Goal: Task Accomplishment & Management: Manage account settings

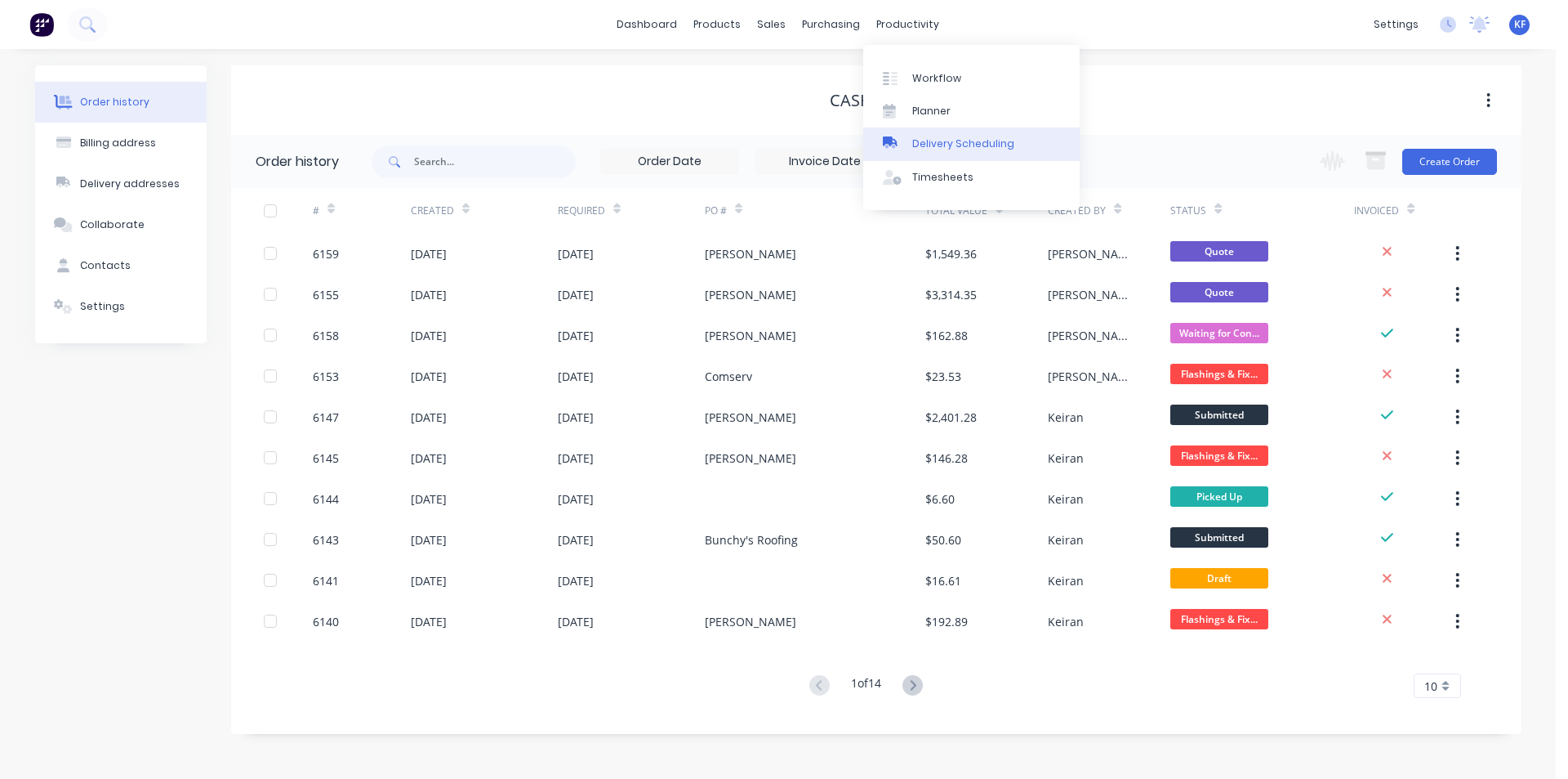
click at [960, 146] on div "Delivery Scheduling" at bounding box center [964, 144] width 102 height 15
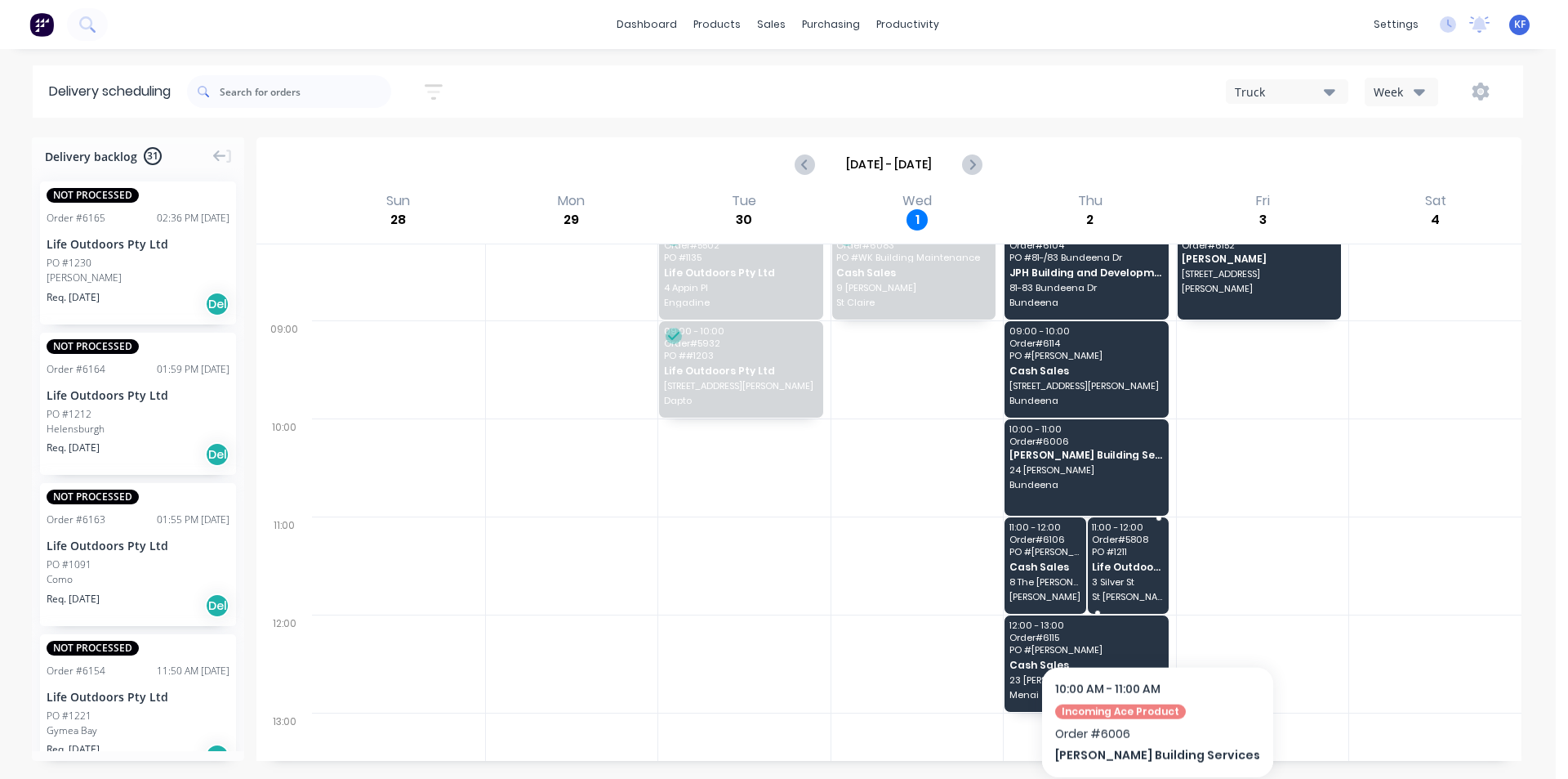
scroll to position [164, 0]
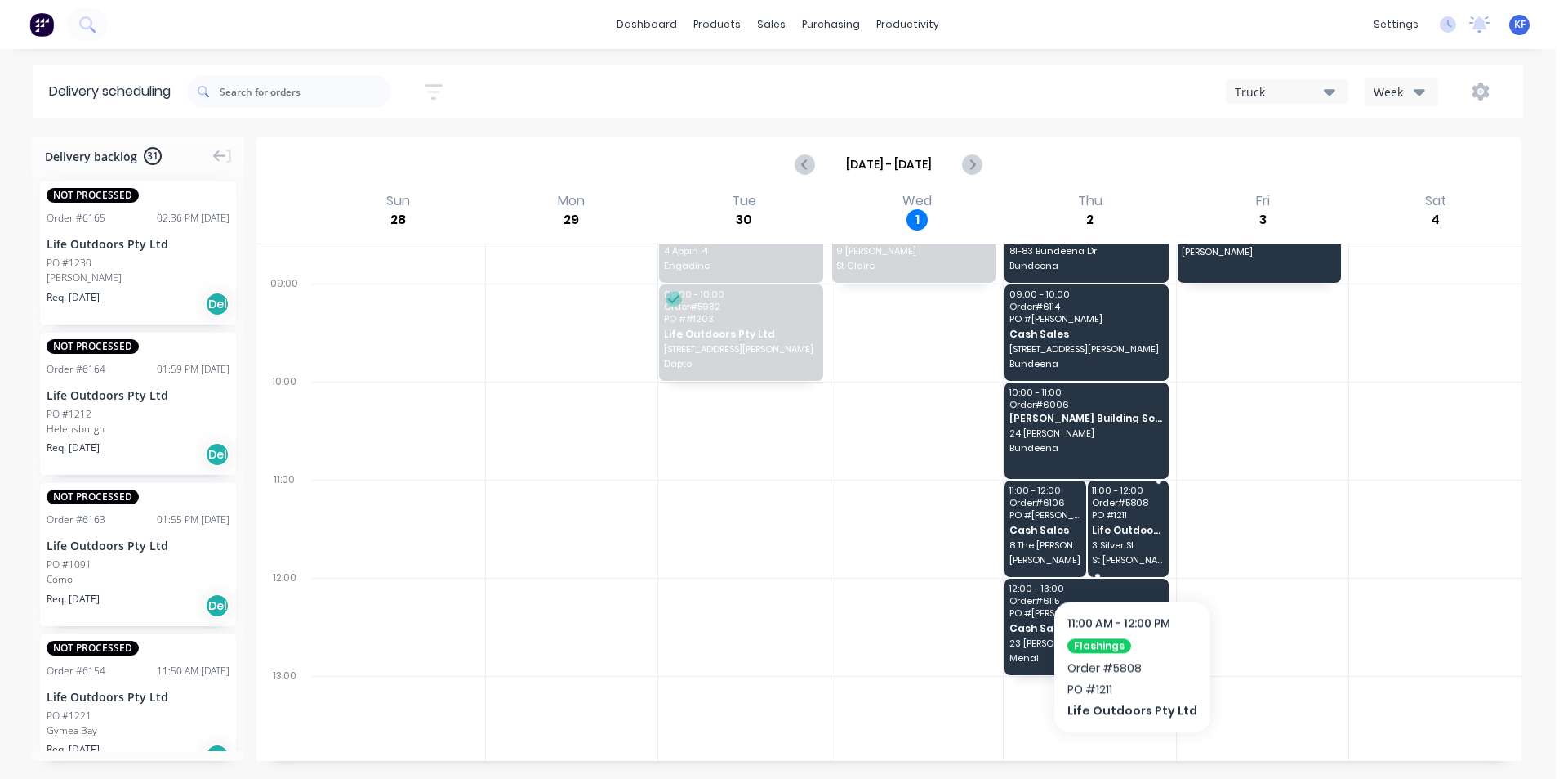
click at [1127, 550] on span "3 Silver St" at bounding box center [1127, 545] width 71 height 10
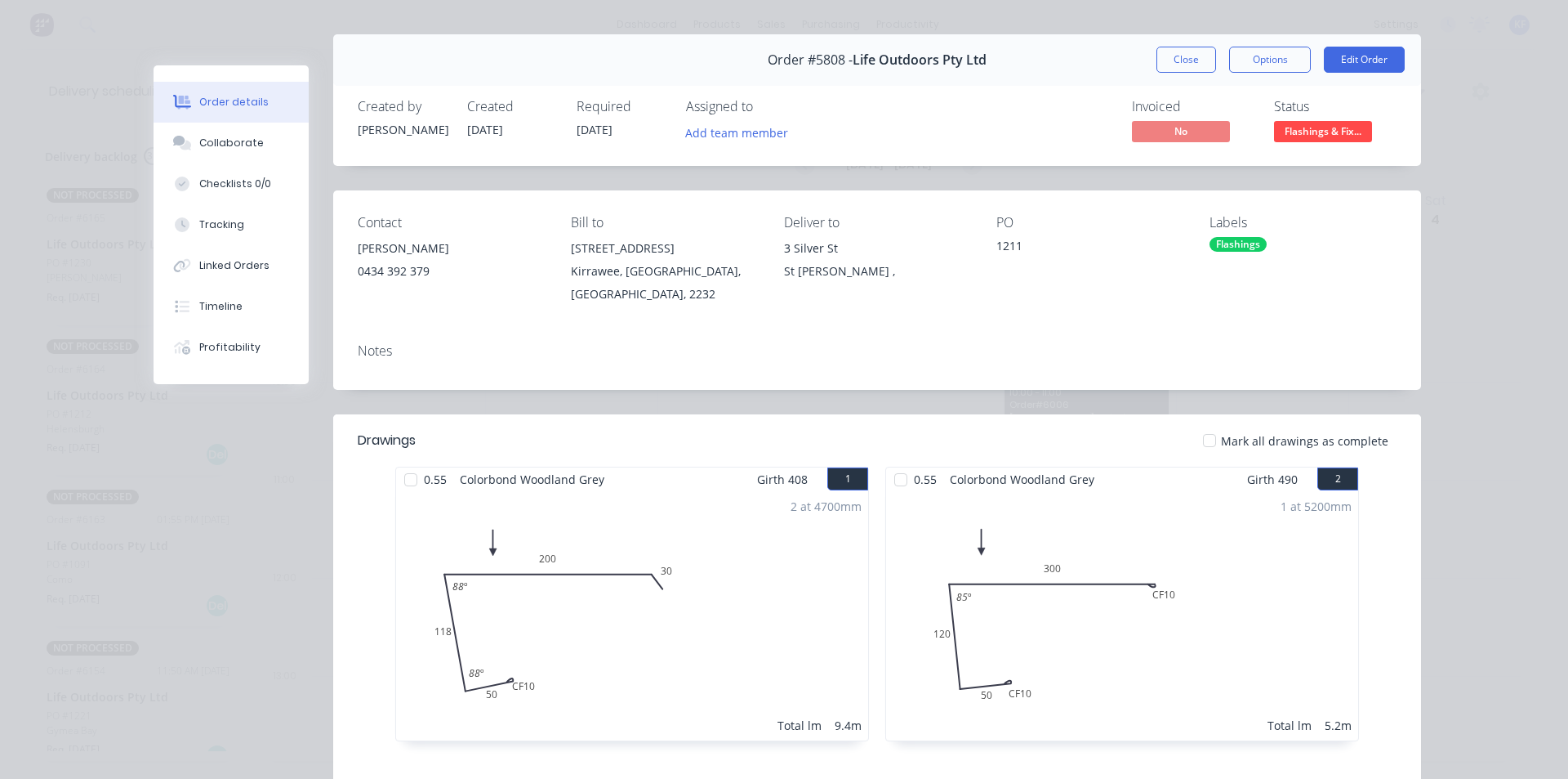
scroll to position [0, 0]
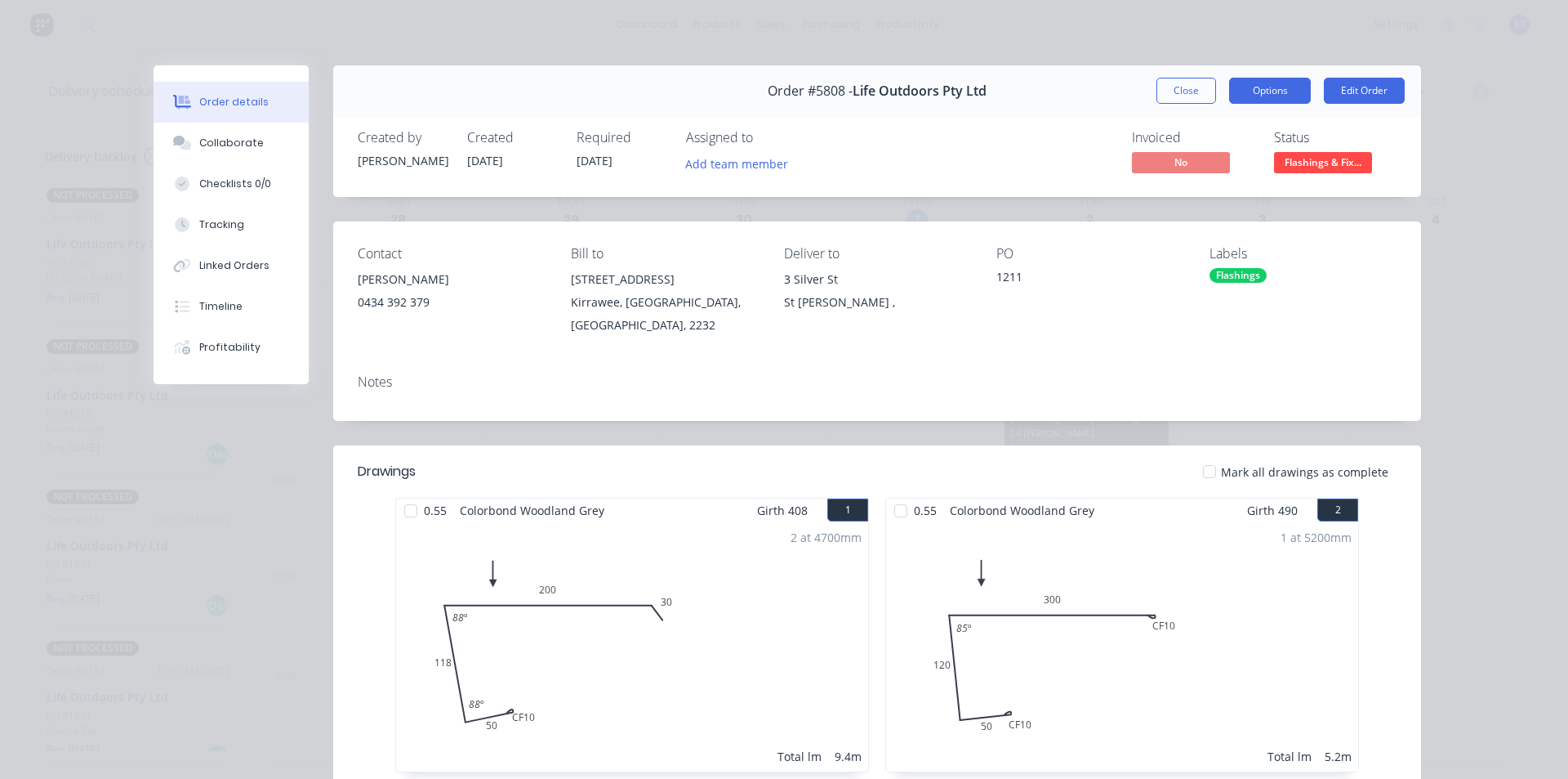
click at [1265, 96] on button "Options" at bounding box center [1270, 91] width 82 height 26
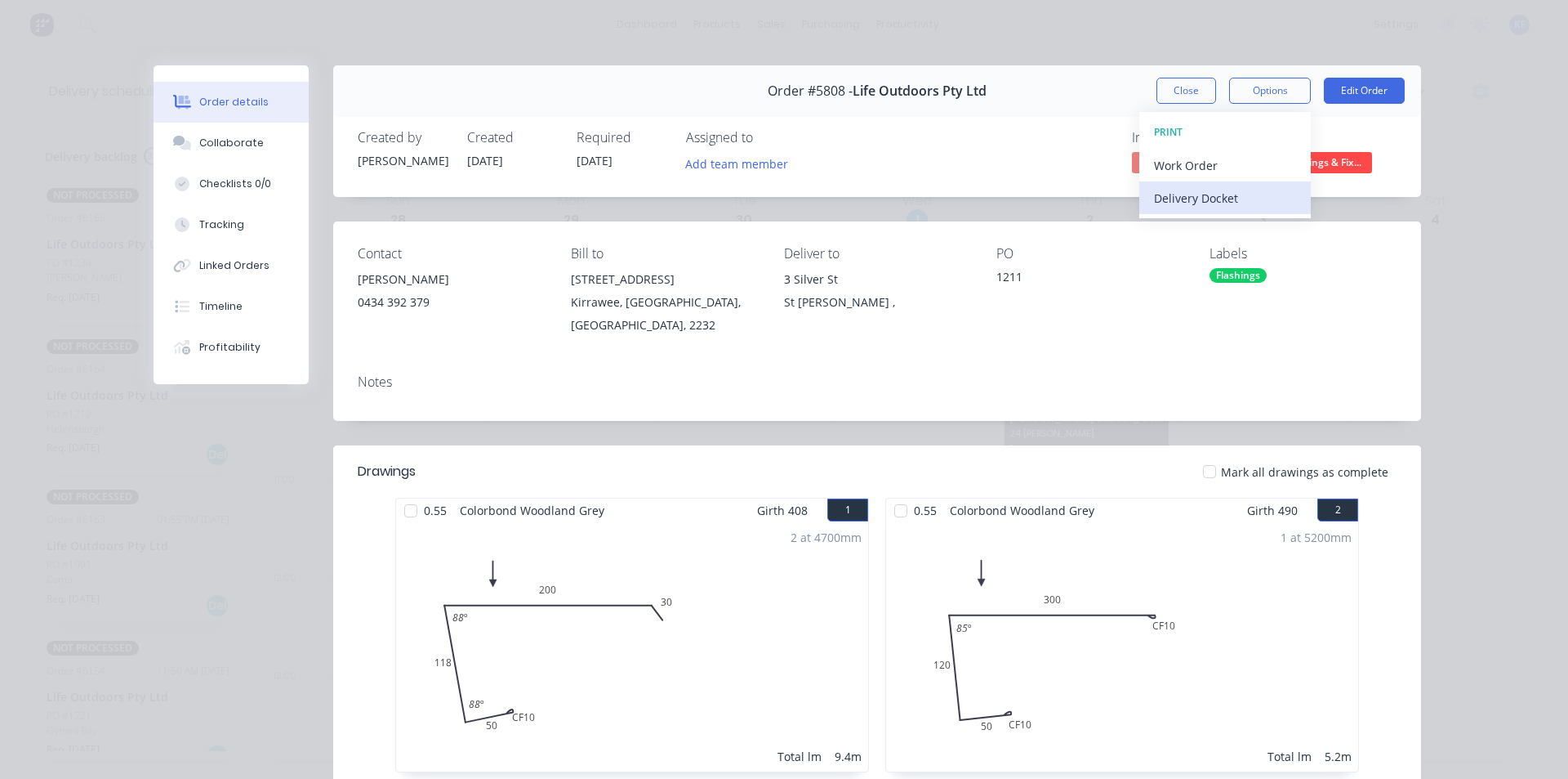
click at [1227, 194] on div "Delivery Docket" at bounding box center [1225, 198] width 142 height 24
click at [1227, 224] on div "Custom" at bounding box center [1225, 231] width 142 height 24
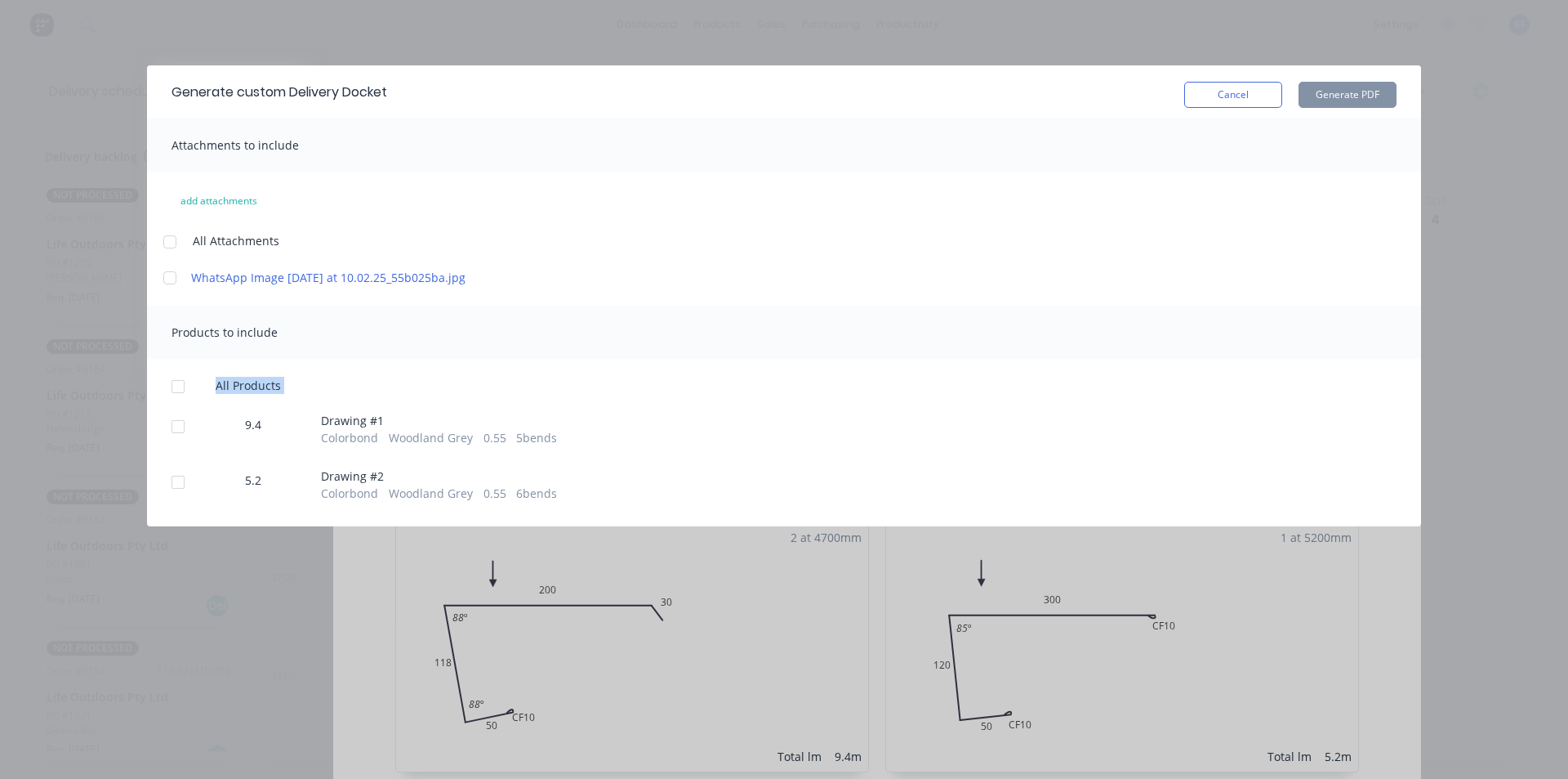
drag, startPoint x: 202, startPoint y: 411, endPoint x: 191, endPoint y: 409, distance: 11.2
click at [198, 409] on div "All Products 9.4 Drawing # 1 Colorbond Woodland Grey 0.55 5 bends 5.2 Drawing #…" at bounding box center [784, 439] width 1274 height 123
click at [188, 403] on div at bounding box center [179, 387] width 33 height 33
click at [1340, 109] on div "Generate custom Delivery Docket Cancel Generate PDF" at bounding box center [784, 92] width 1274 height 53
click at [1342, 103] on button "Generate PDF" at bounding box center [1347, 95] width 98 height 26
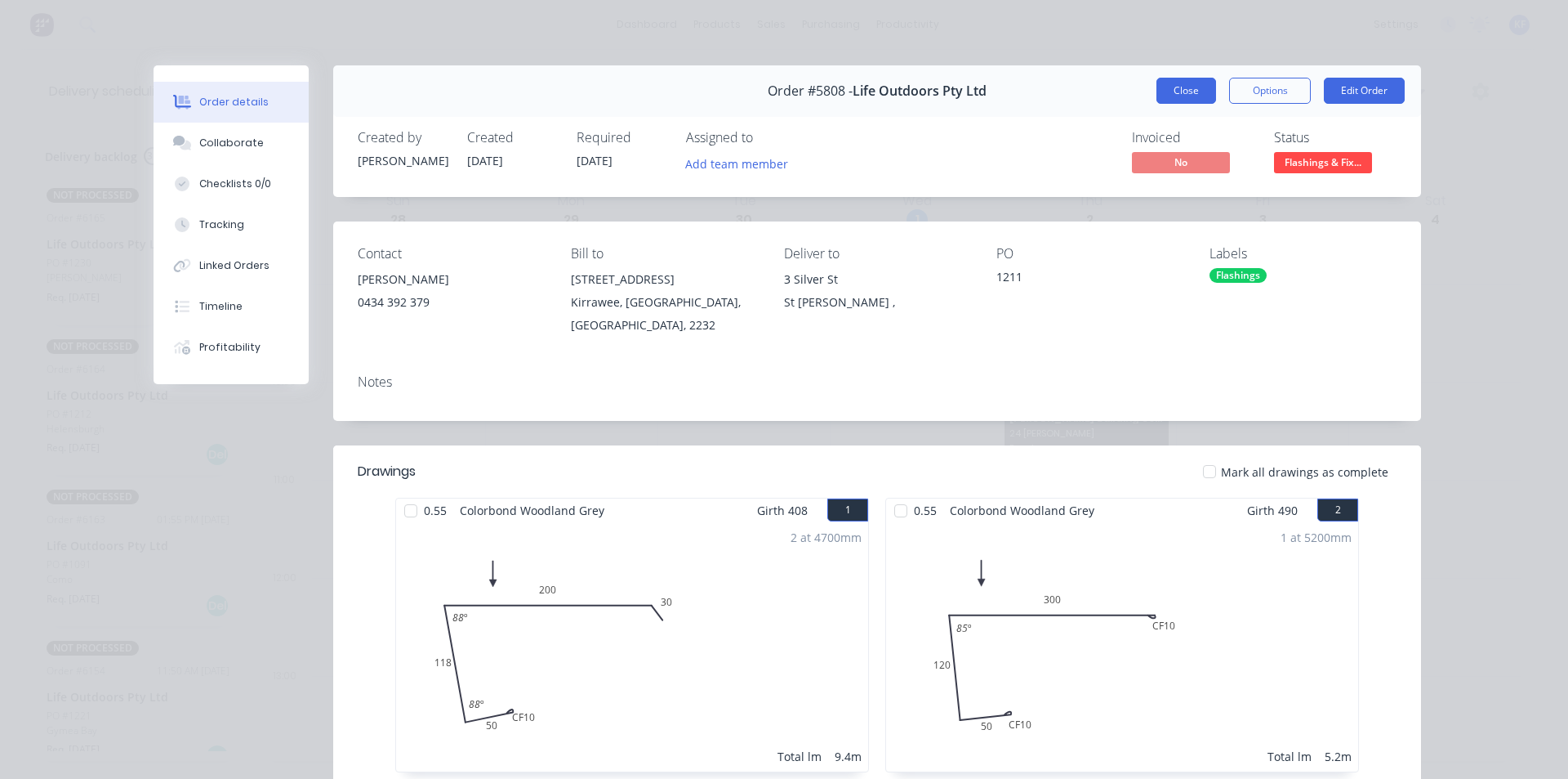
click at [1166, 98] on button "Close" at bounding box center [1186, 91] width 60 height 26
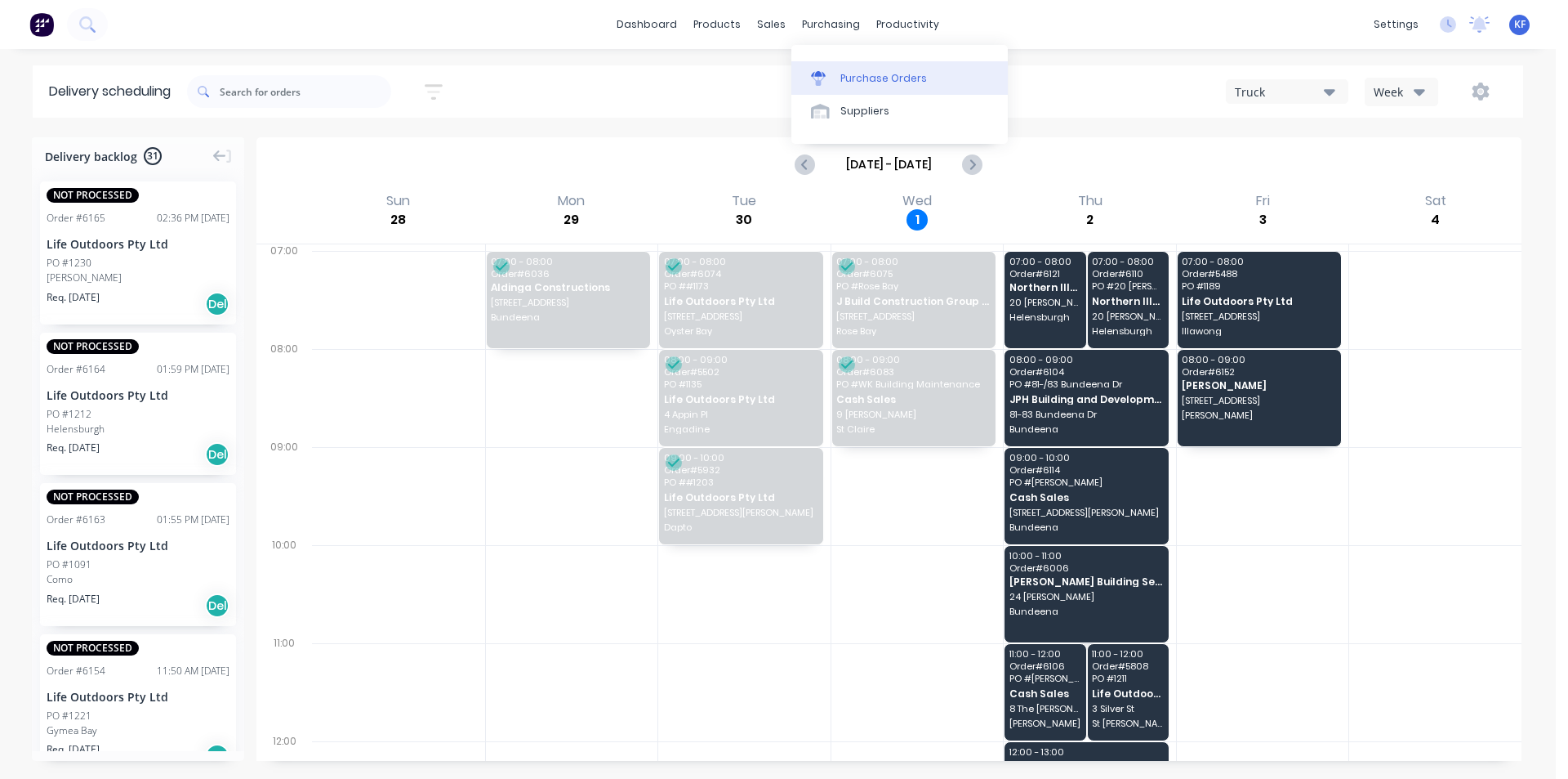
click at [867, 67] on link "Purchase Orders" at bounding box center [899, 78] width 217 height 33
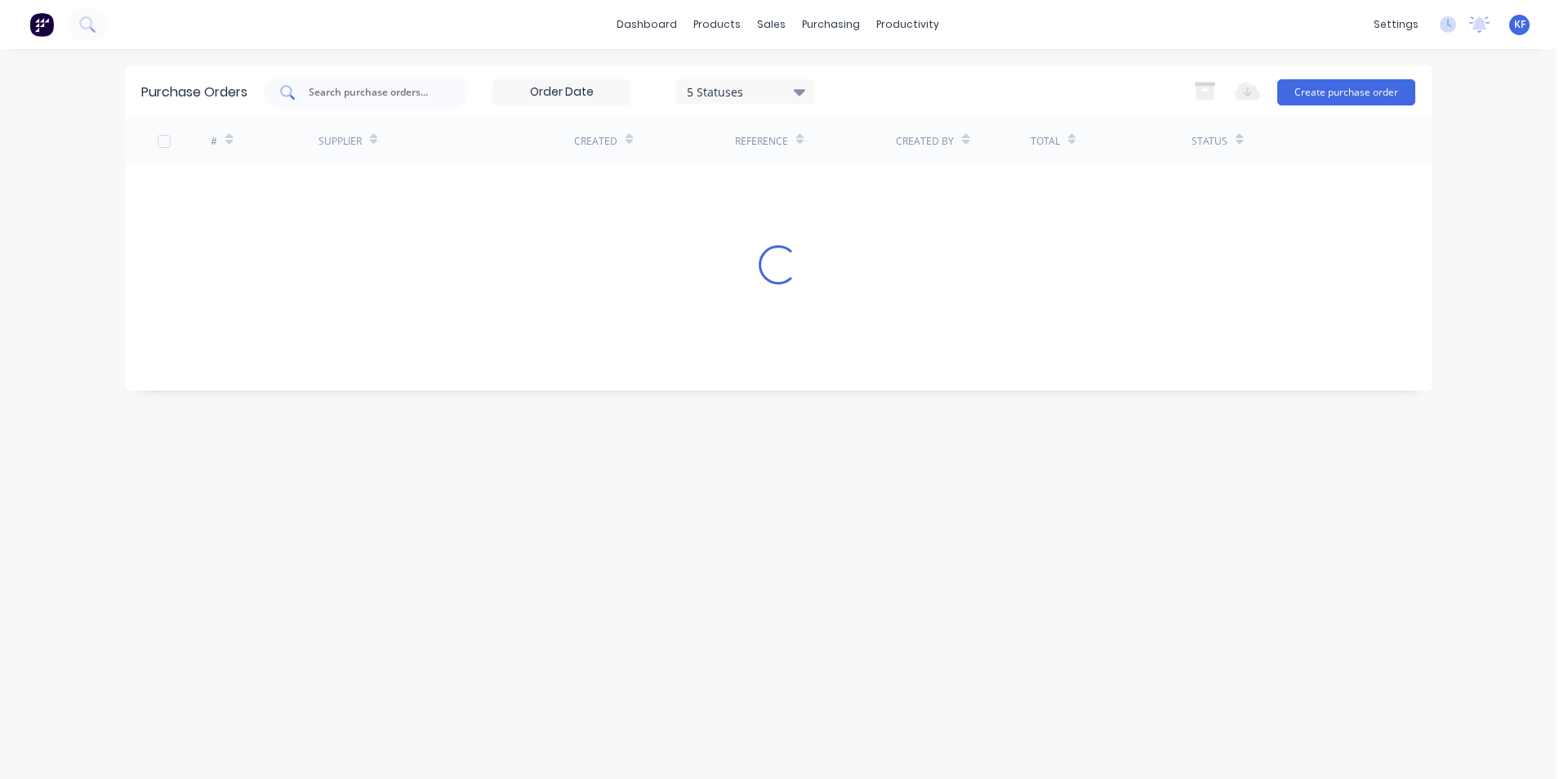
click at [392, 98] on input "text" at bounding box center [375, 93] width 136 height 17
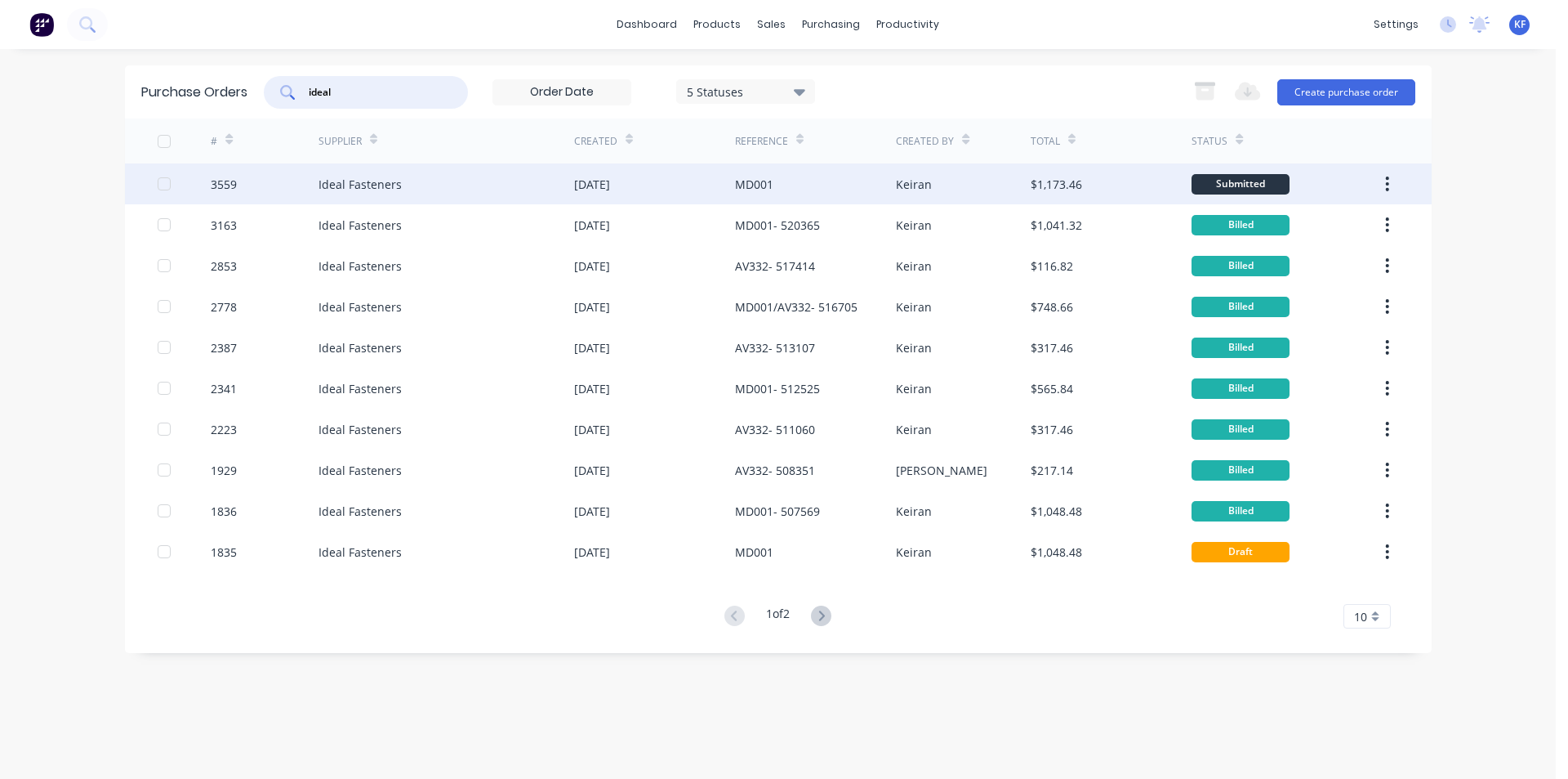
type input "ideal"
click at [919, 175] on div "Keiran" at bounding box center [913, 184] width 36 height 17
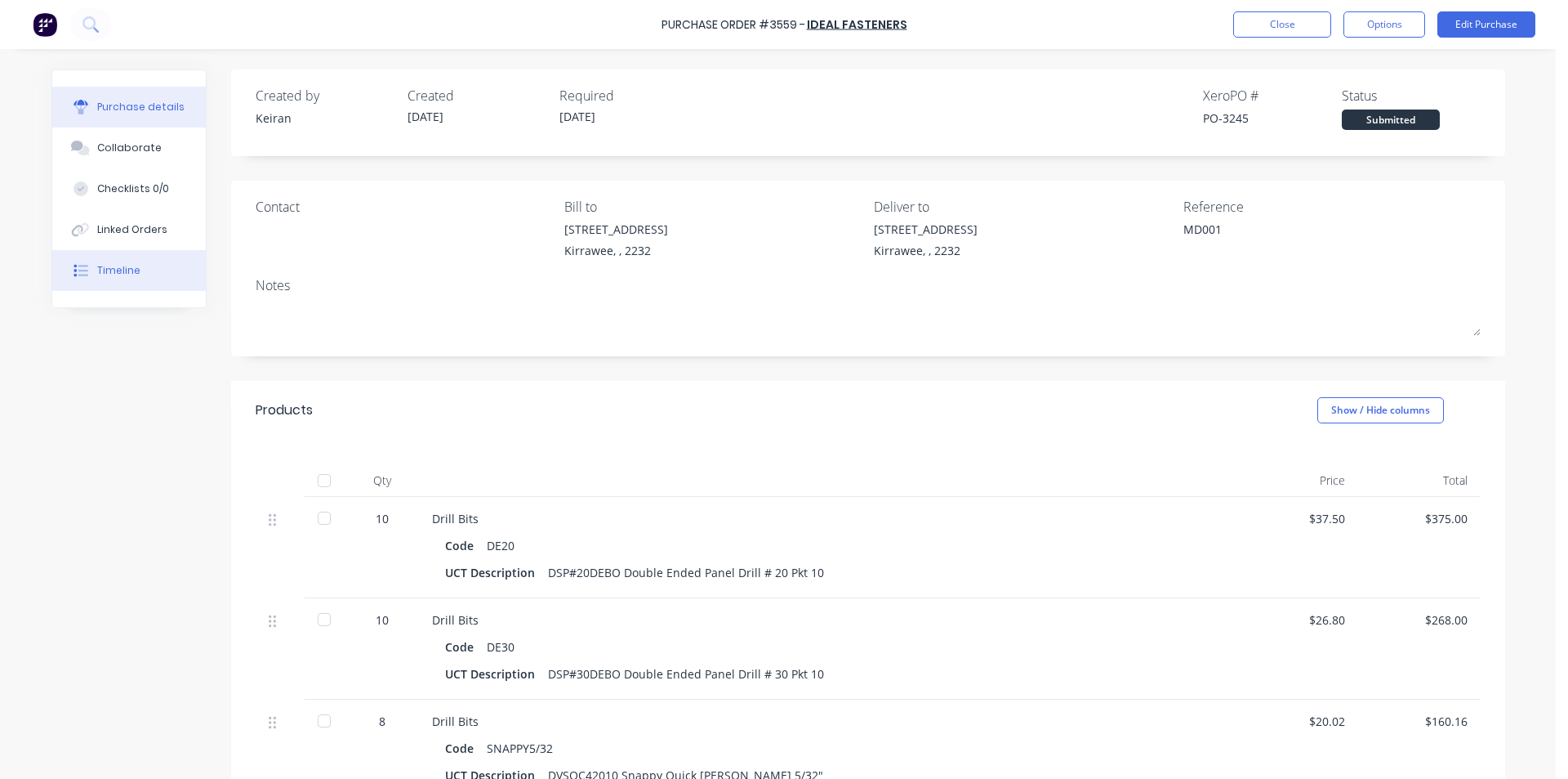
click at [131, 270] on div "Timeline" at bounding box center [119, 270] width 43 height 15
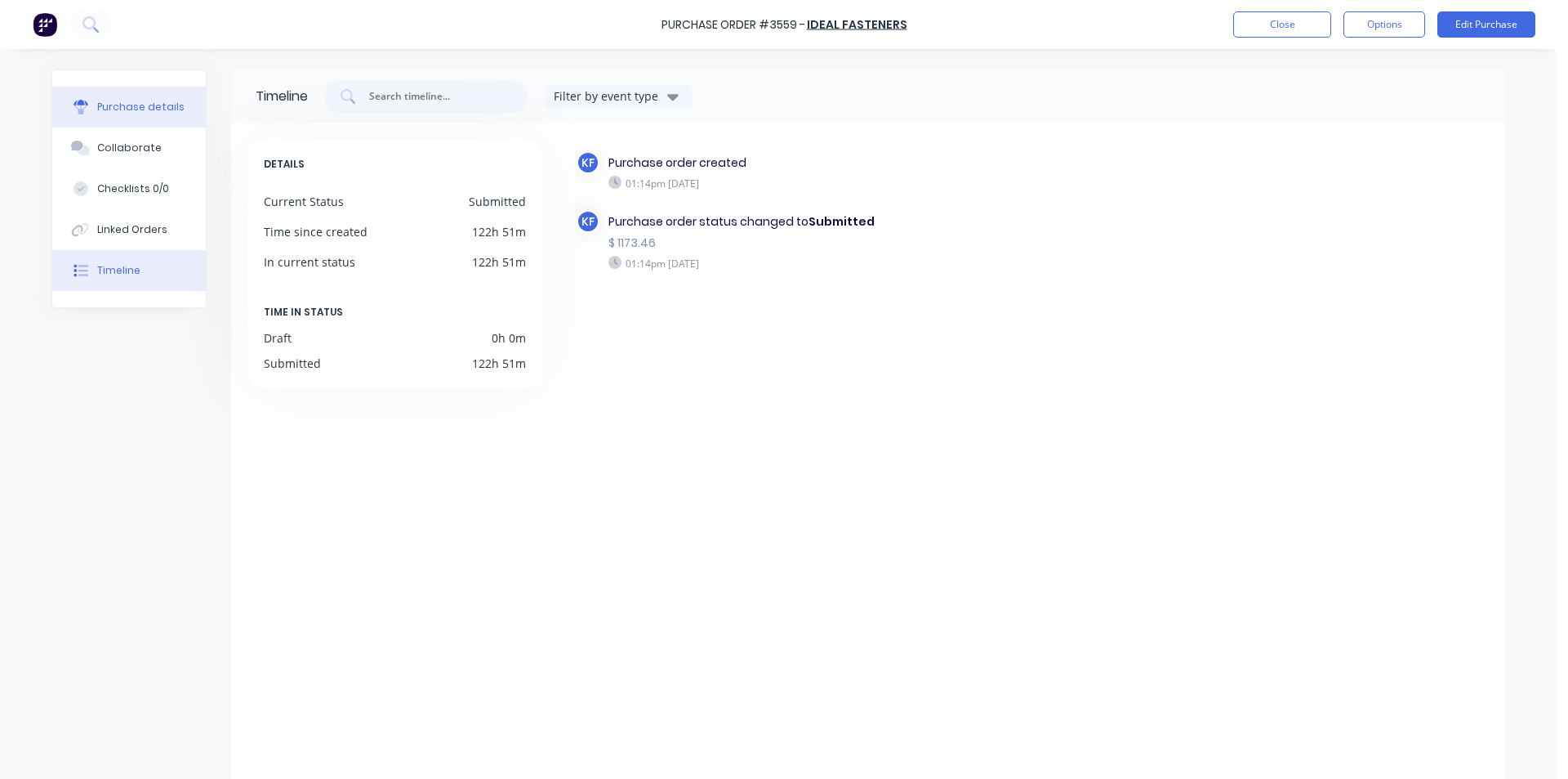
click at [90, 108] on button "Purchase details" at bounding box center [129, 107] width 154 height 41
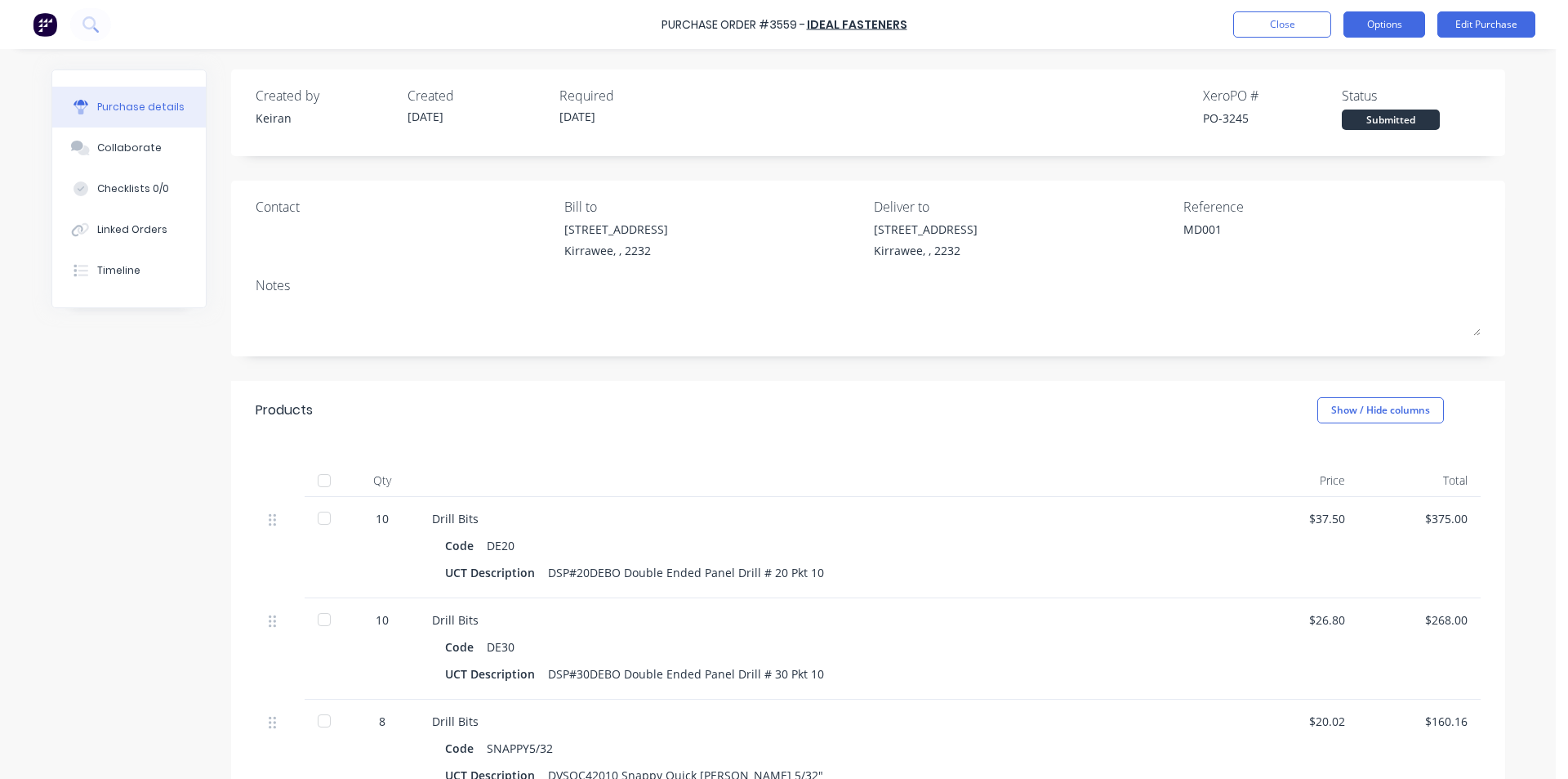
click at [1383, 31] on button "Options" at bounding box center [1384, 25] width 82 height 26
click at [886, 133] on div "Created by [PERSON_NAME] Created [DATE] Required [DATE] Xero PO # PO-3245 Statu…" at bounding box center [868, 112] width 1274 height 87
click at [1465, 30] on button "Edit Purchase" at bounding box center [1486, 25] width 98 height 26
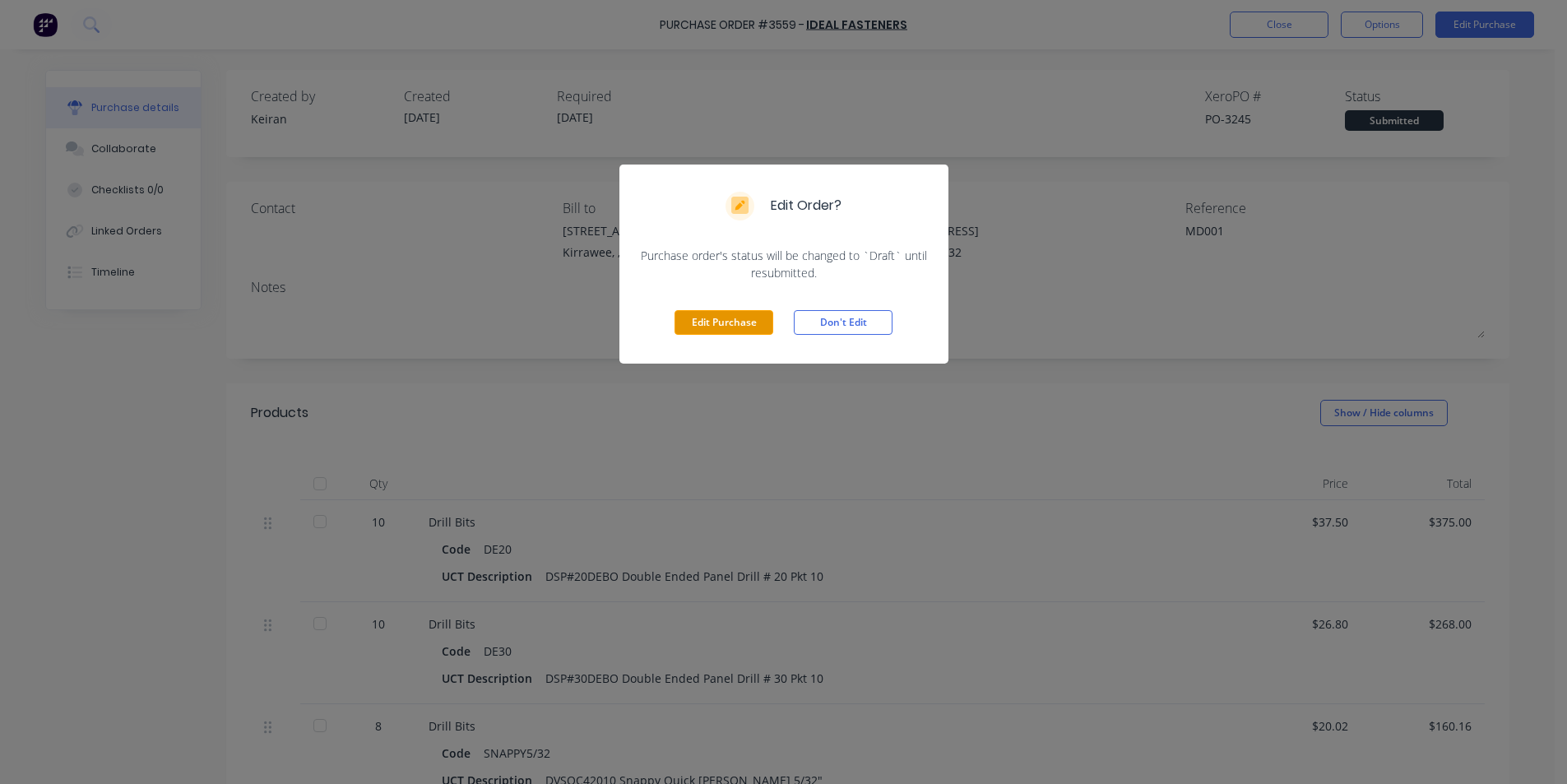
click at [728, 316] on button "Edit Purchase" at bounding box center [724, 323] width 99 height 25
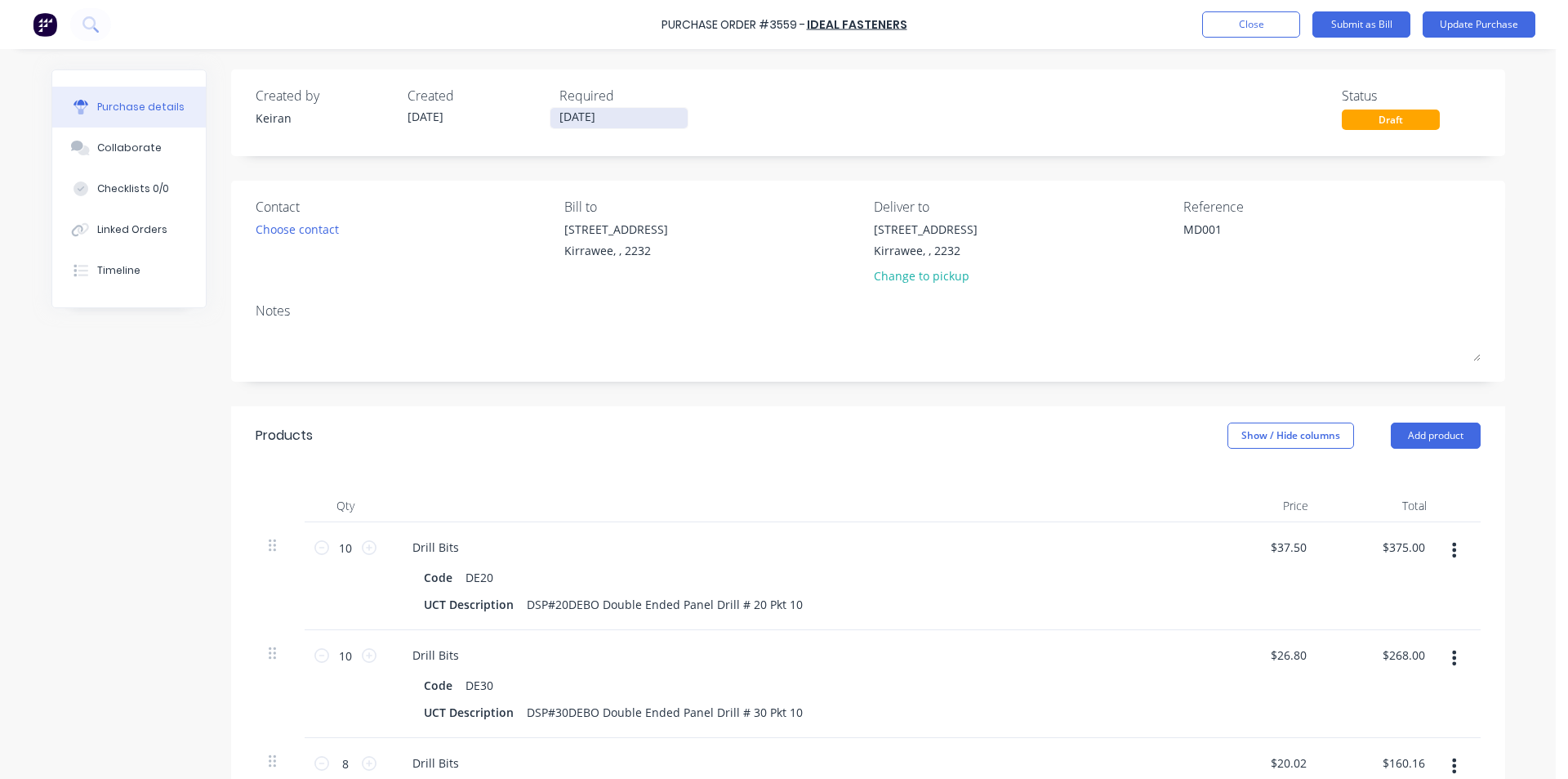
click at [580, 121] on input "[DATE]" at bounding box center [619, 117] width 137 height 21
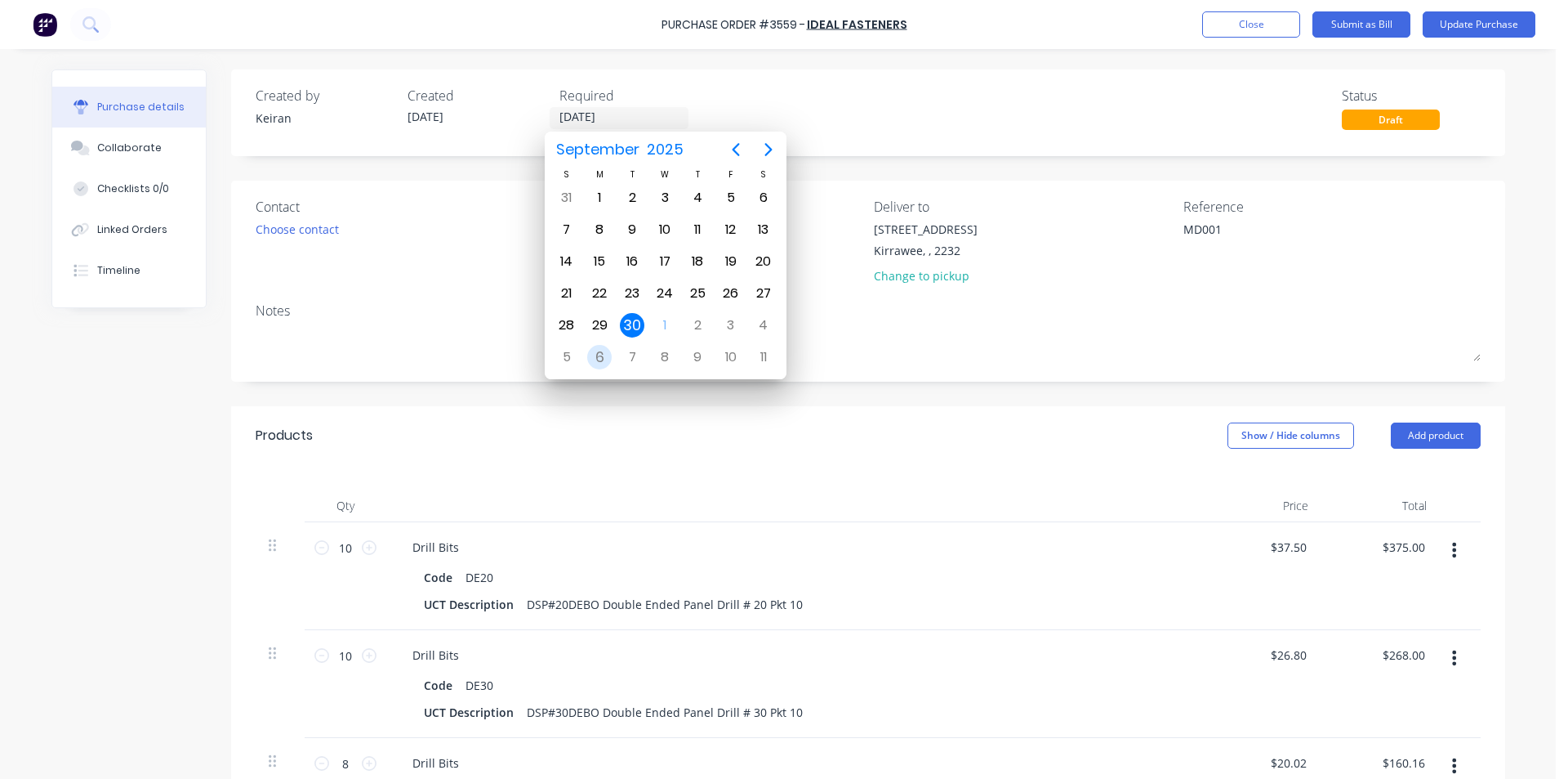
click at [597, 356] on div "6" at bounding box center [599, 357] width 25 height 25
type textarea "x"
type input "[DATE]"
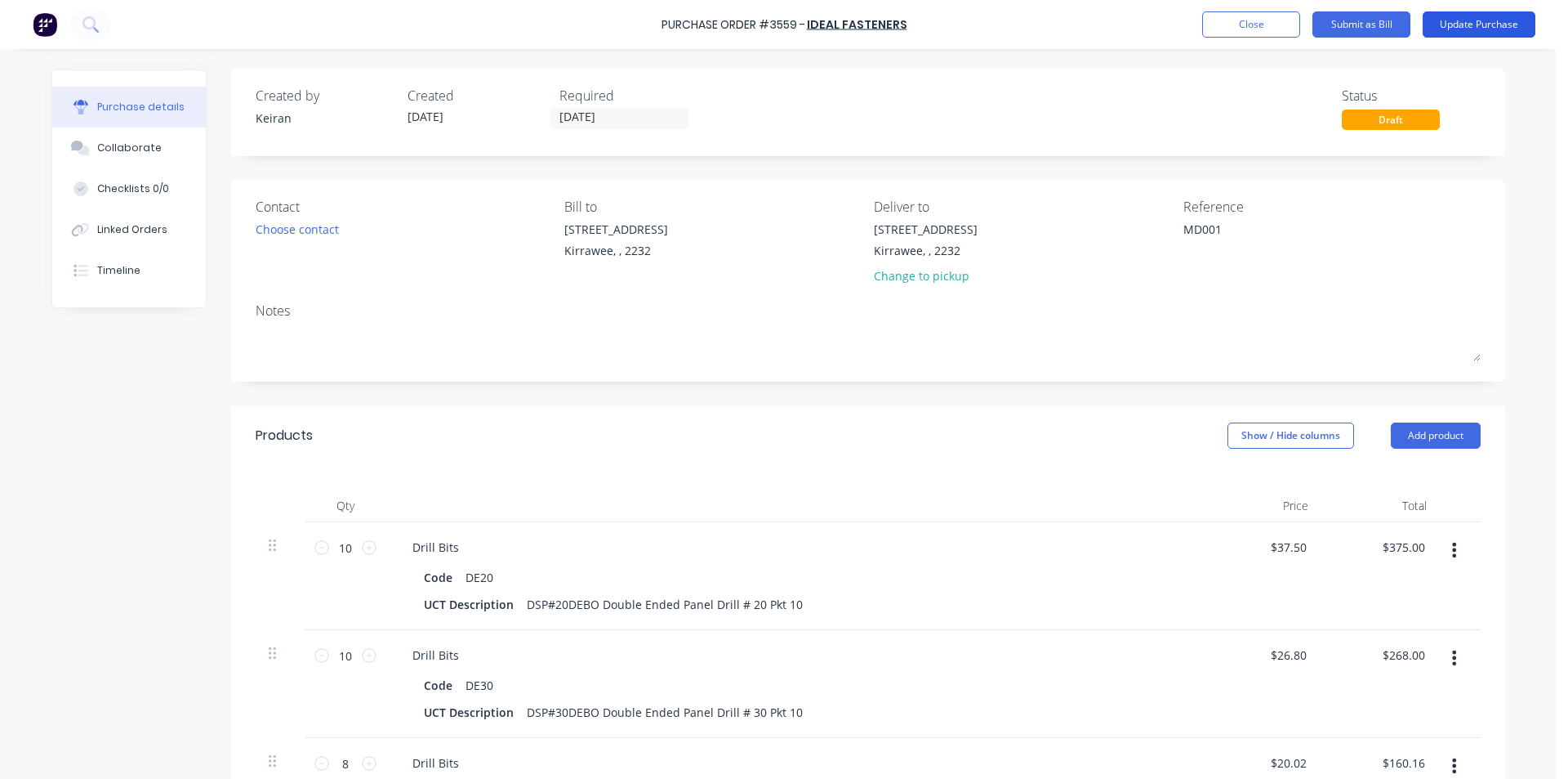
click at [1449, 21] on button "Update Purchase" at bounding box center [1479, 25] width 112 height 26
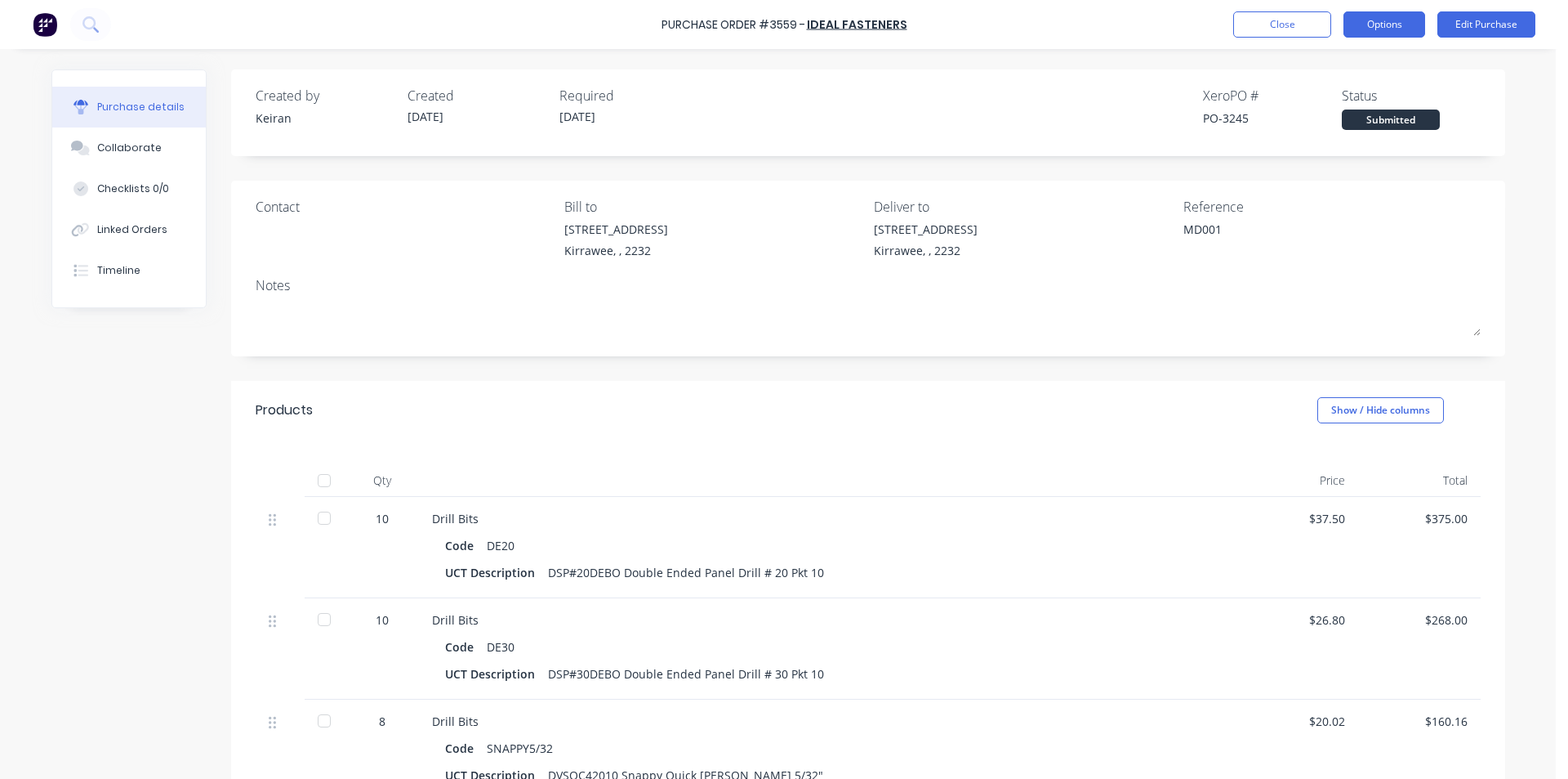
click at [1393, 26] on button "Options" at bounding box center [1384, 25] width 82 height 26
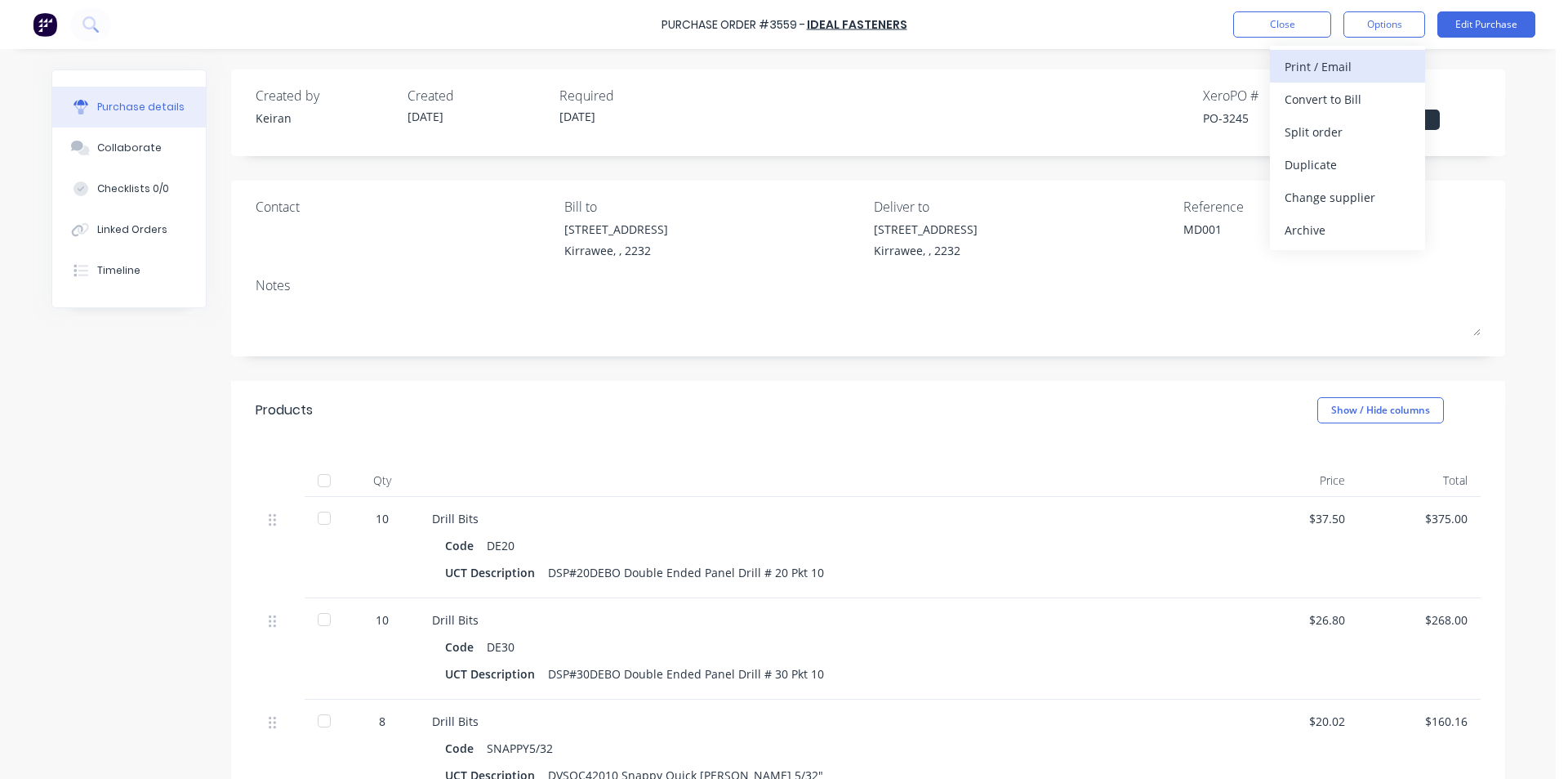
click at [1326, 71] on div "Print / Email" at bounding box center [1347, 66] width 126 height 24
click at [1314, 132] on div "Without pricing" at bounding box center [1347, 131] width 126 height 24
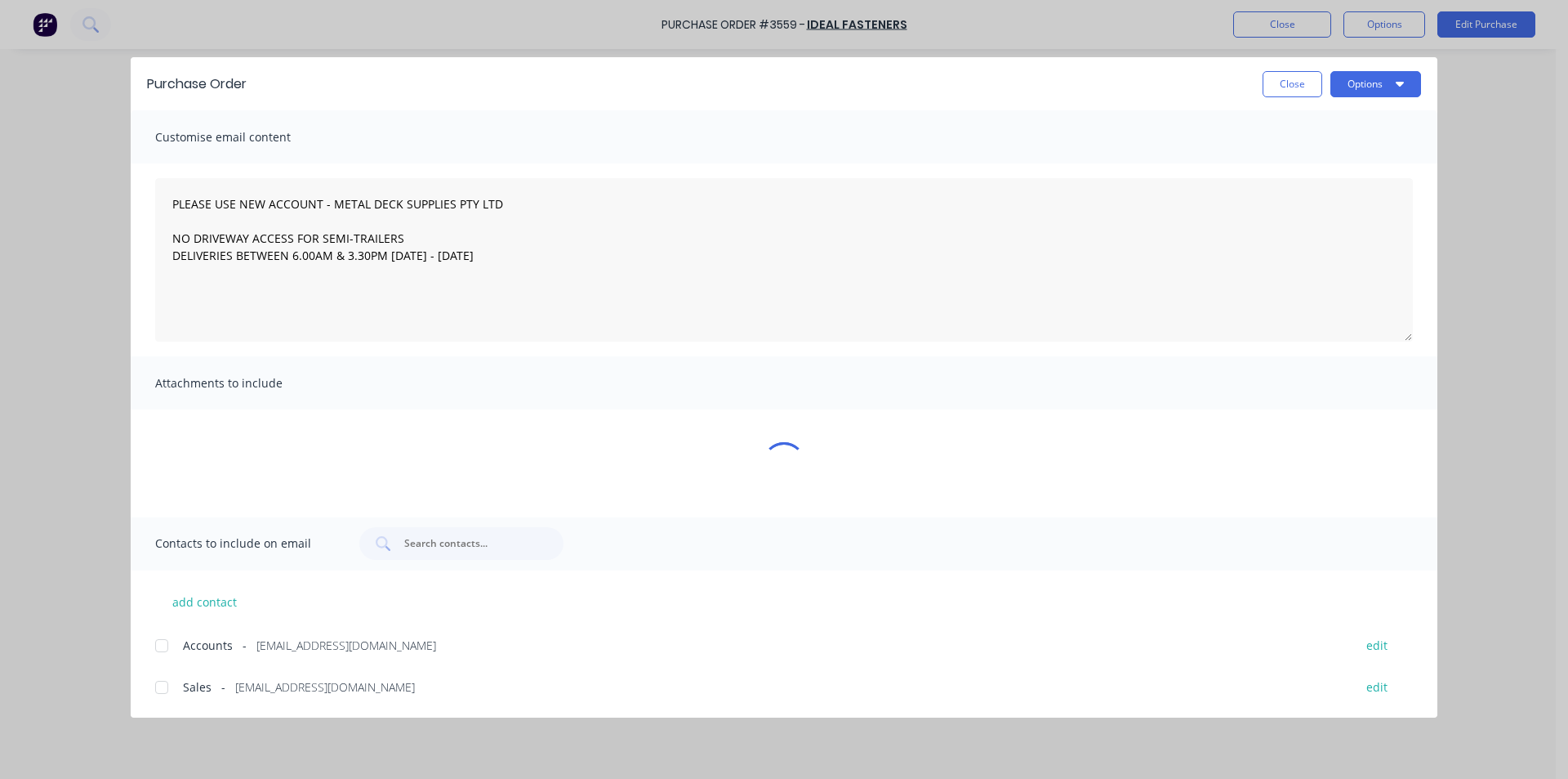
type textarea "x"
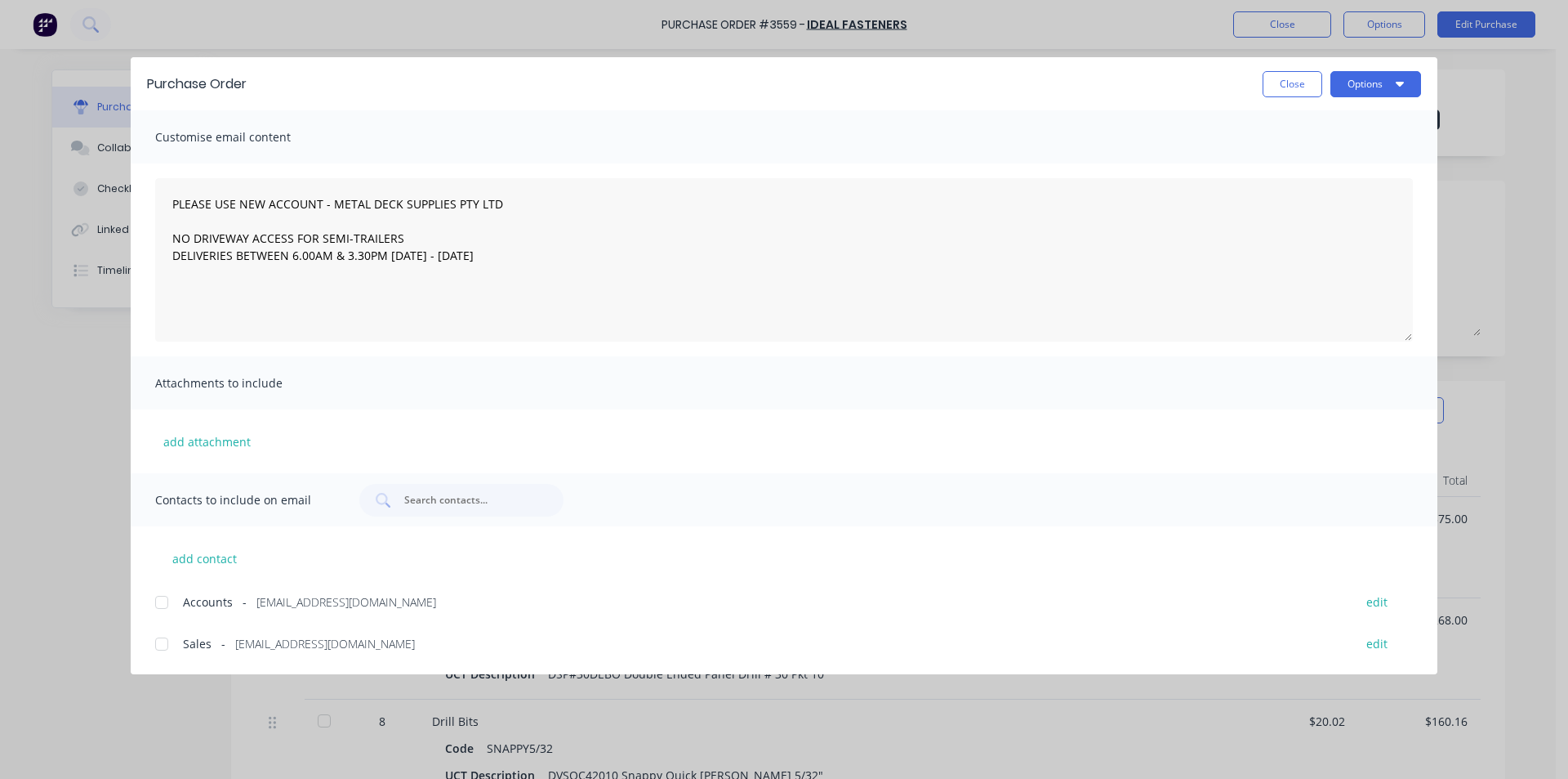
drag, startPoint x: 164, startPoint y: 645, endPoint x: 171, endPoint y: 640, distance: 8.6
click at [166, 644] on div at bounding box center [162, 644] width 33 height 33
type textarea "PLEASE USE NEW ACCOUNT - METAL DECK SUPPLIES PTY LTD NO DRIVEWAY ACCESS FOR SEM…"
click at [1404, 79] on button "Options" at bounding box center [1376, 84] width 91 height 26
click at [1356, 188] on div "Email" at bounding box center [1343, 190] width 126 height 24
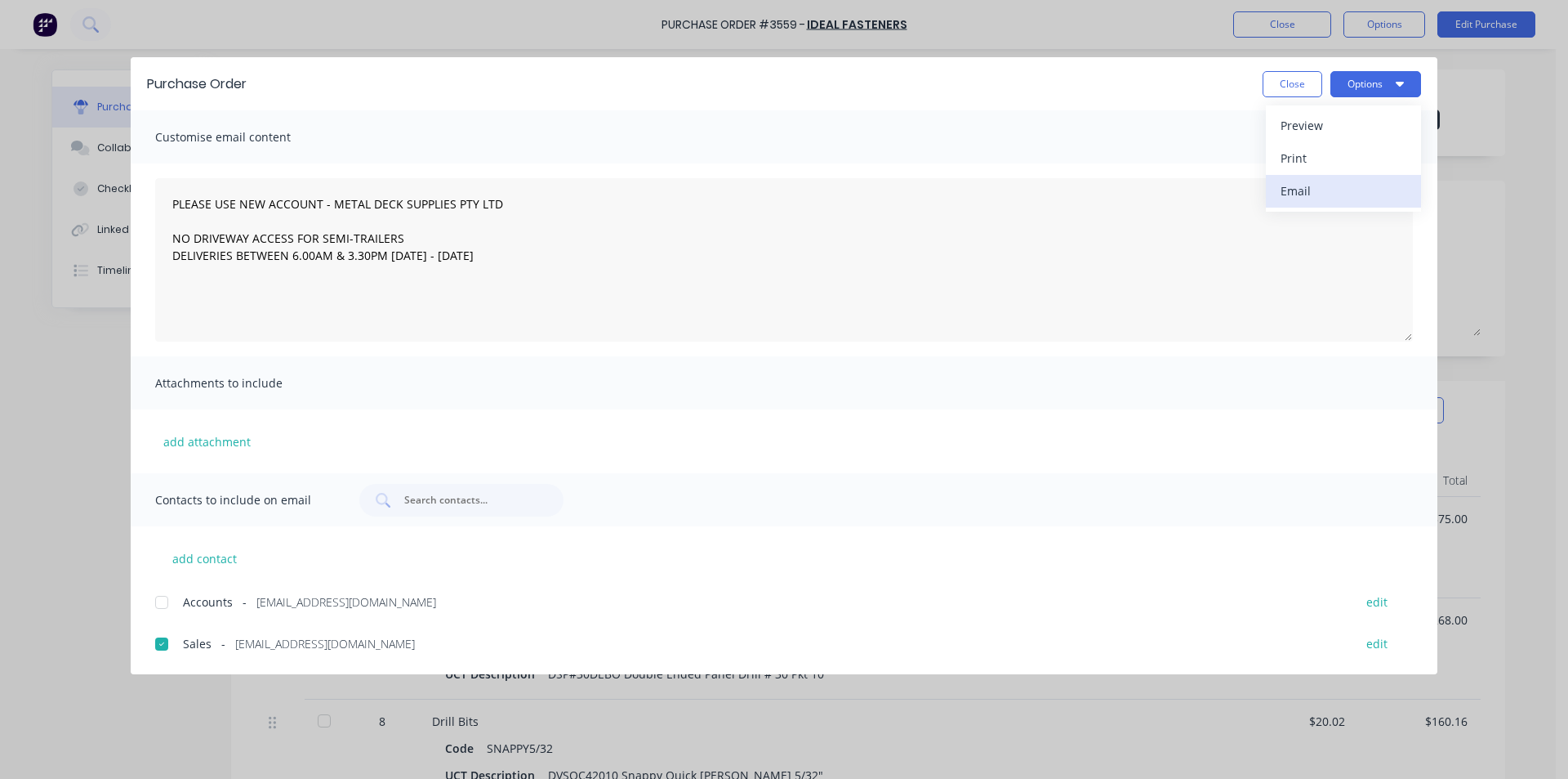
type textarea "x"
type textarea "PLEASE USE NEW ACCOUNT - METAL DECK SUPPLIES PTY LTD NO DRIVEWAY ACCESS FOR SEM…"
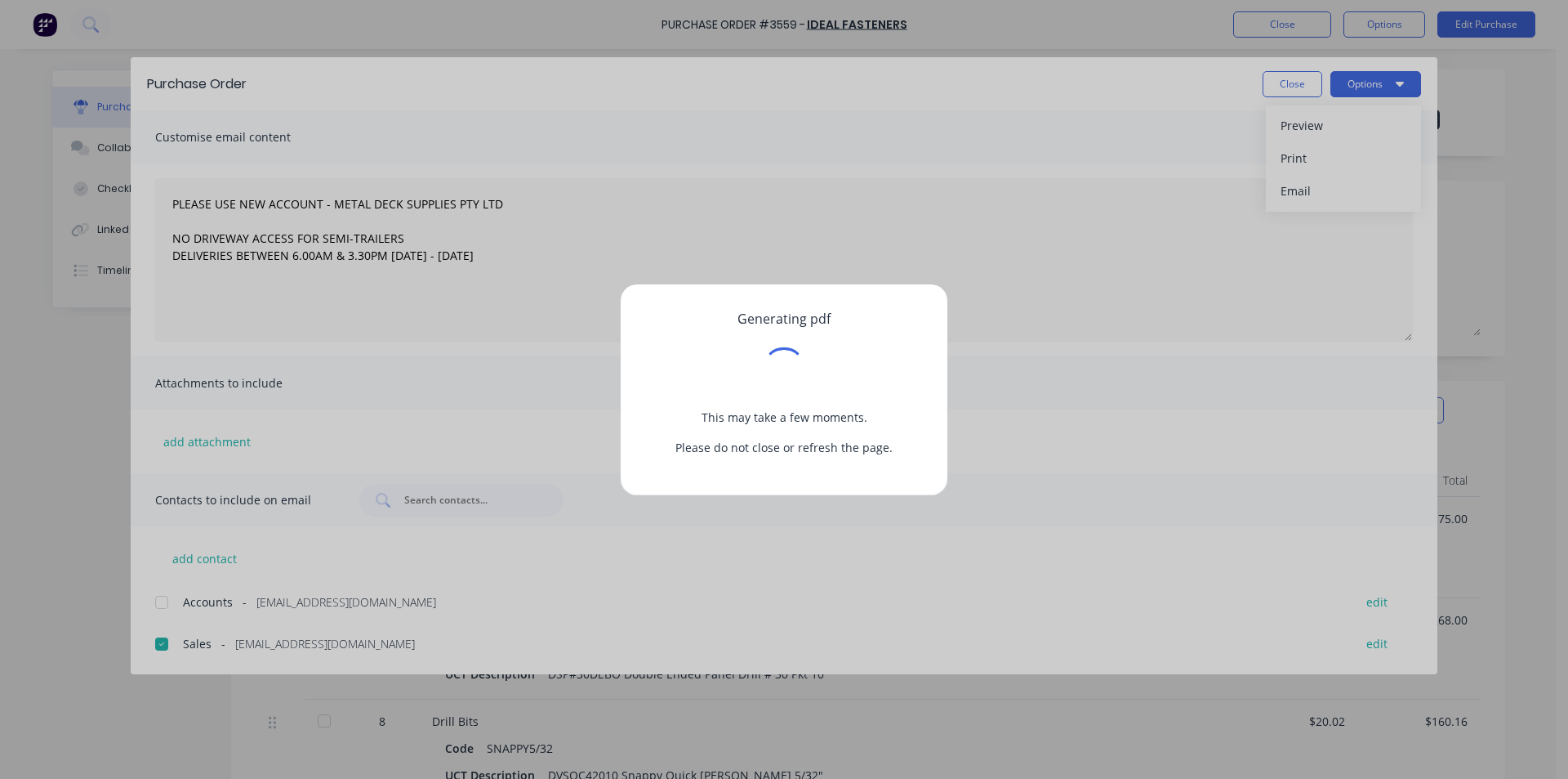
type textarea "x"
type textarea "PLEASE USE NEW ACCOUNT - METAL DECK SUPPLIES PTY LTD NO DRIVEWAY ACCESS FOR SEM…"
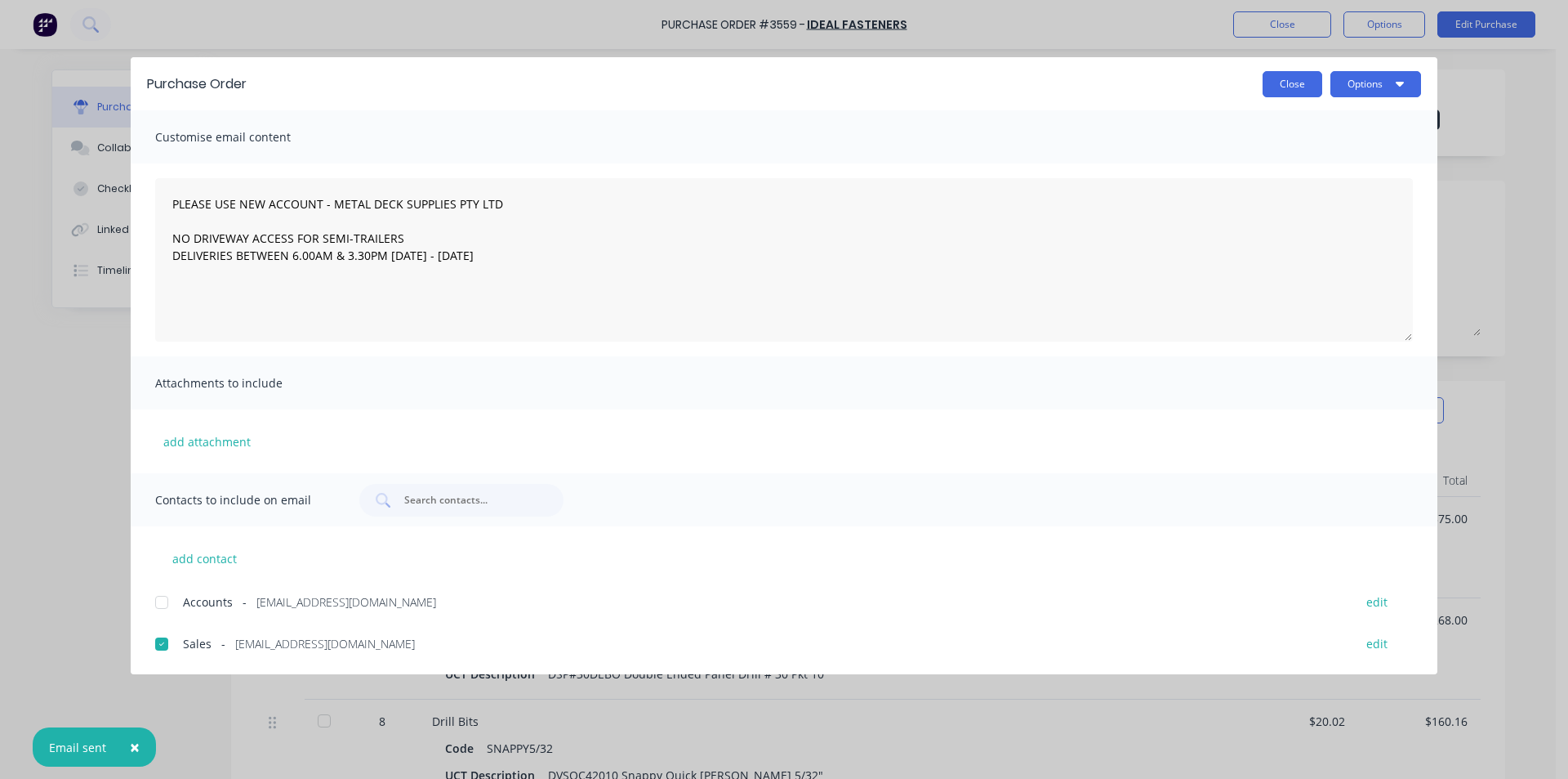
click at [1289, 88] on button "Close" at bounding box center [1293, 84] width 60 height 26
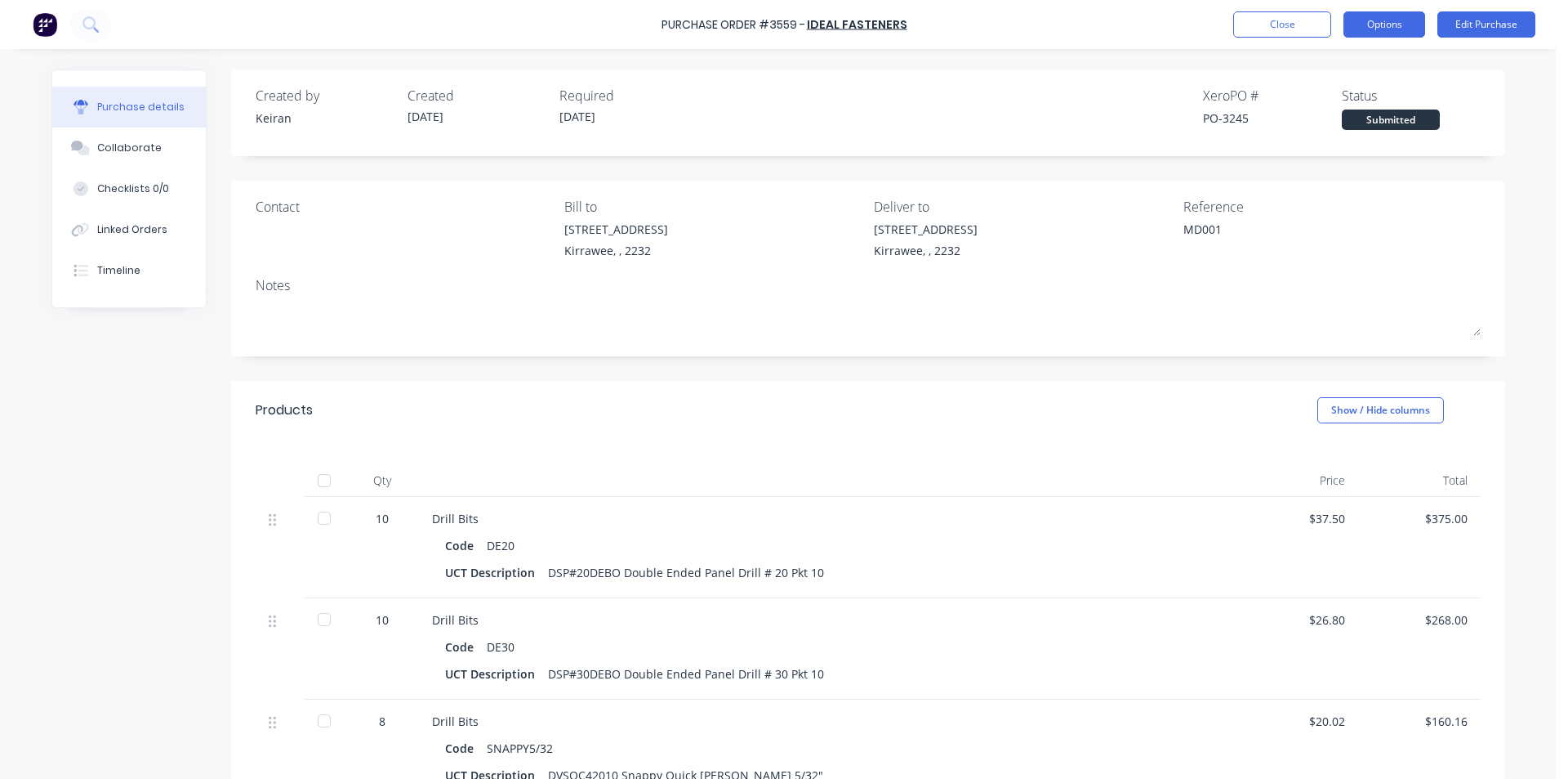
type textarea "x"
click at [1249, 19] on button "Close" at bounding box center [1282, 25] width 98 height 26
